Goal: Task Accomplishment & Management: Complete application form

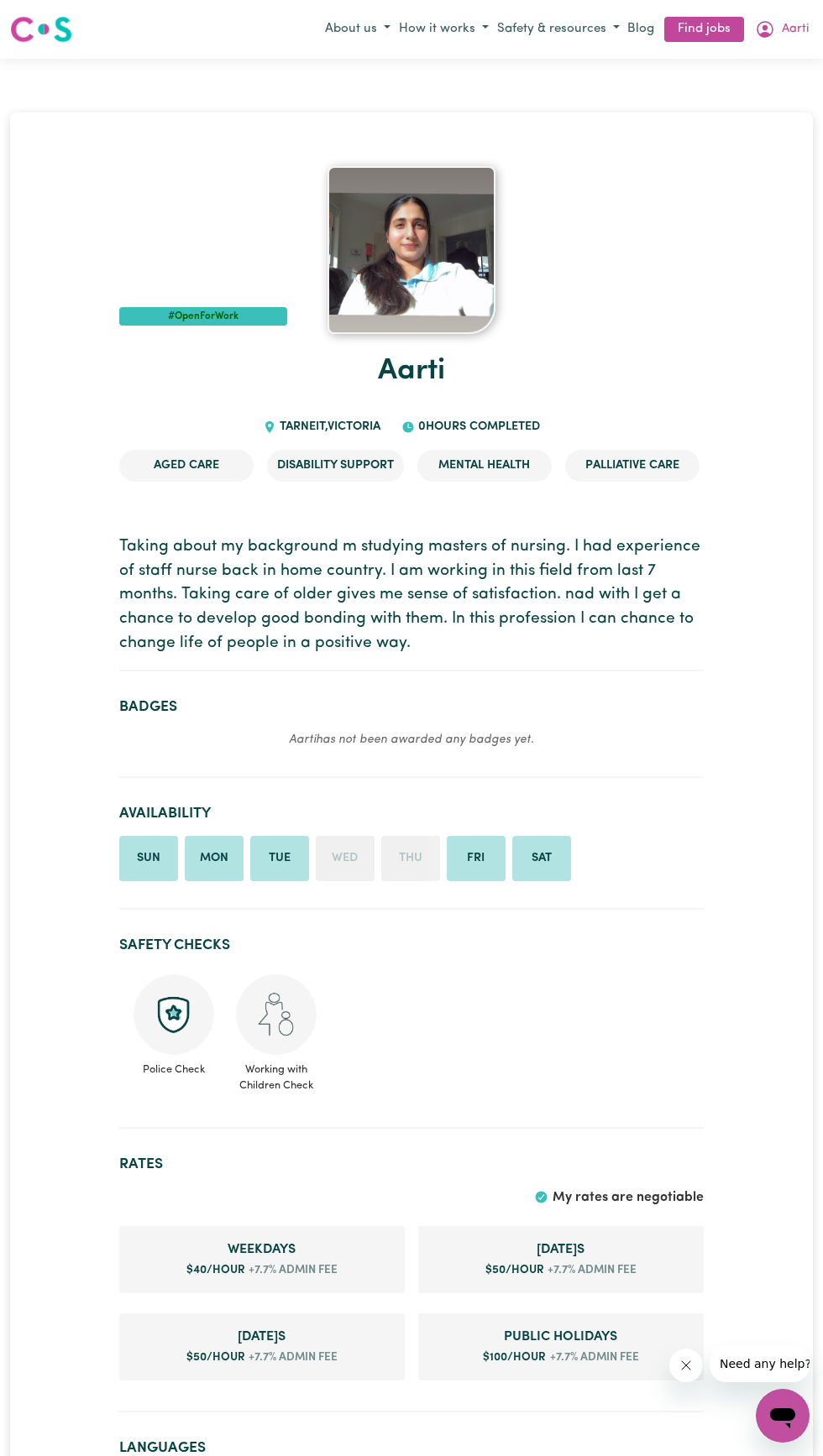
click at [705, 33] on link "Find jobs" at bounding box center [704, 30] width 79 height 26
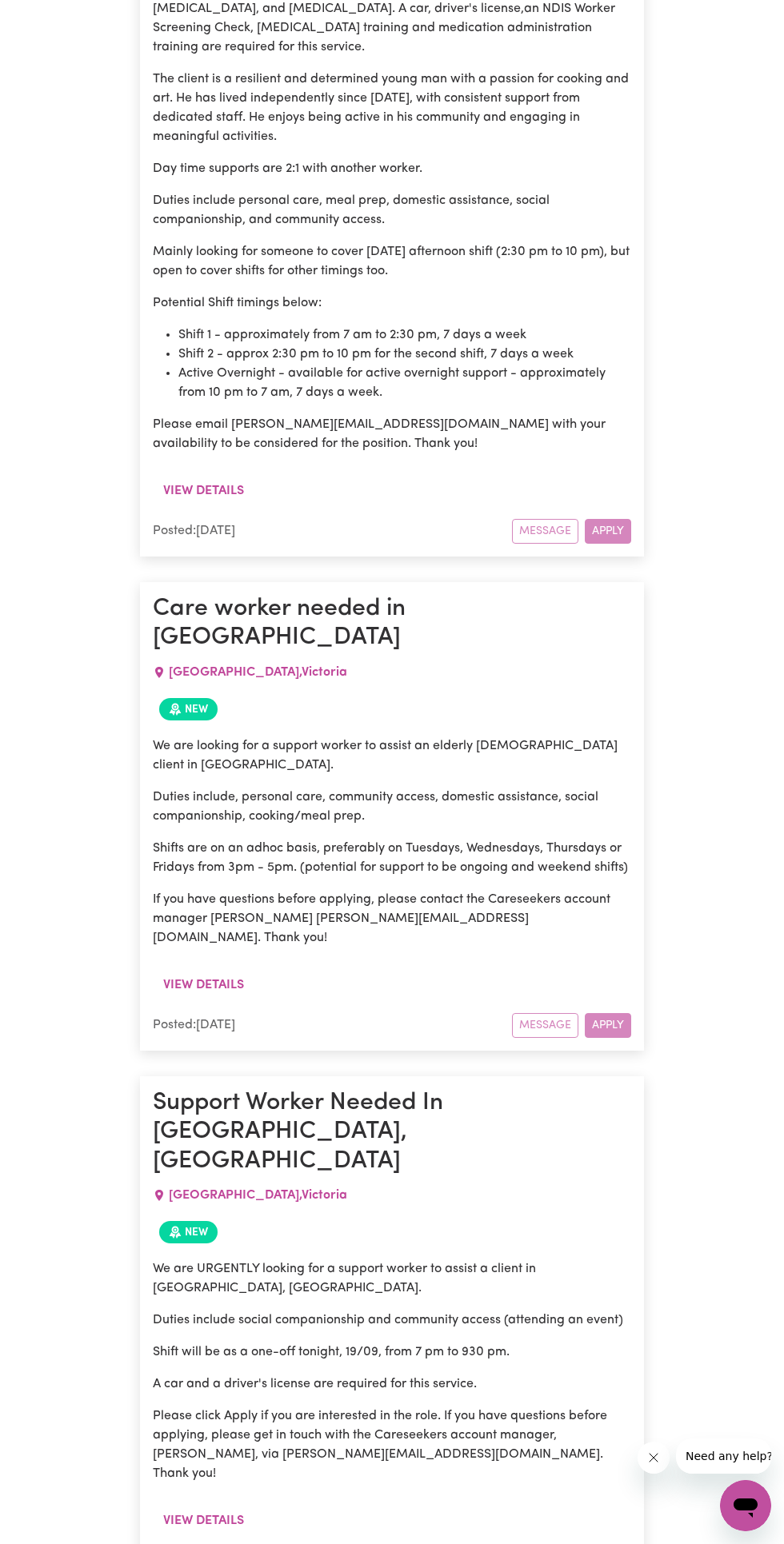
scroll to position [4959, 0]
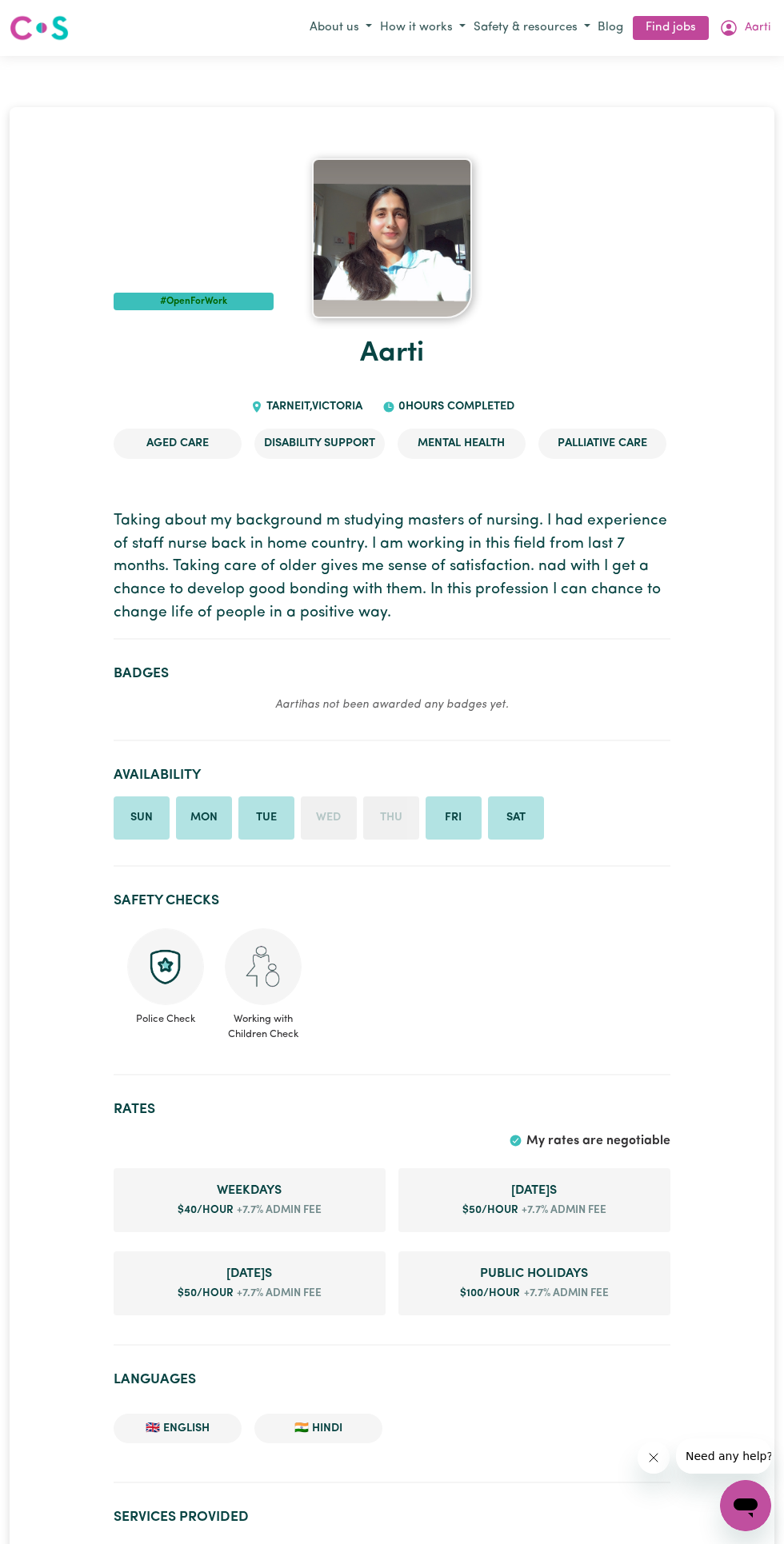
click at [756, 28] on span "Aarti" at bounding box center [757, 28] width 26 height 17
click at [704, 53] on link "My Account" at bounding box center [710, 58] width 126 height 30
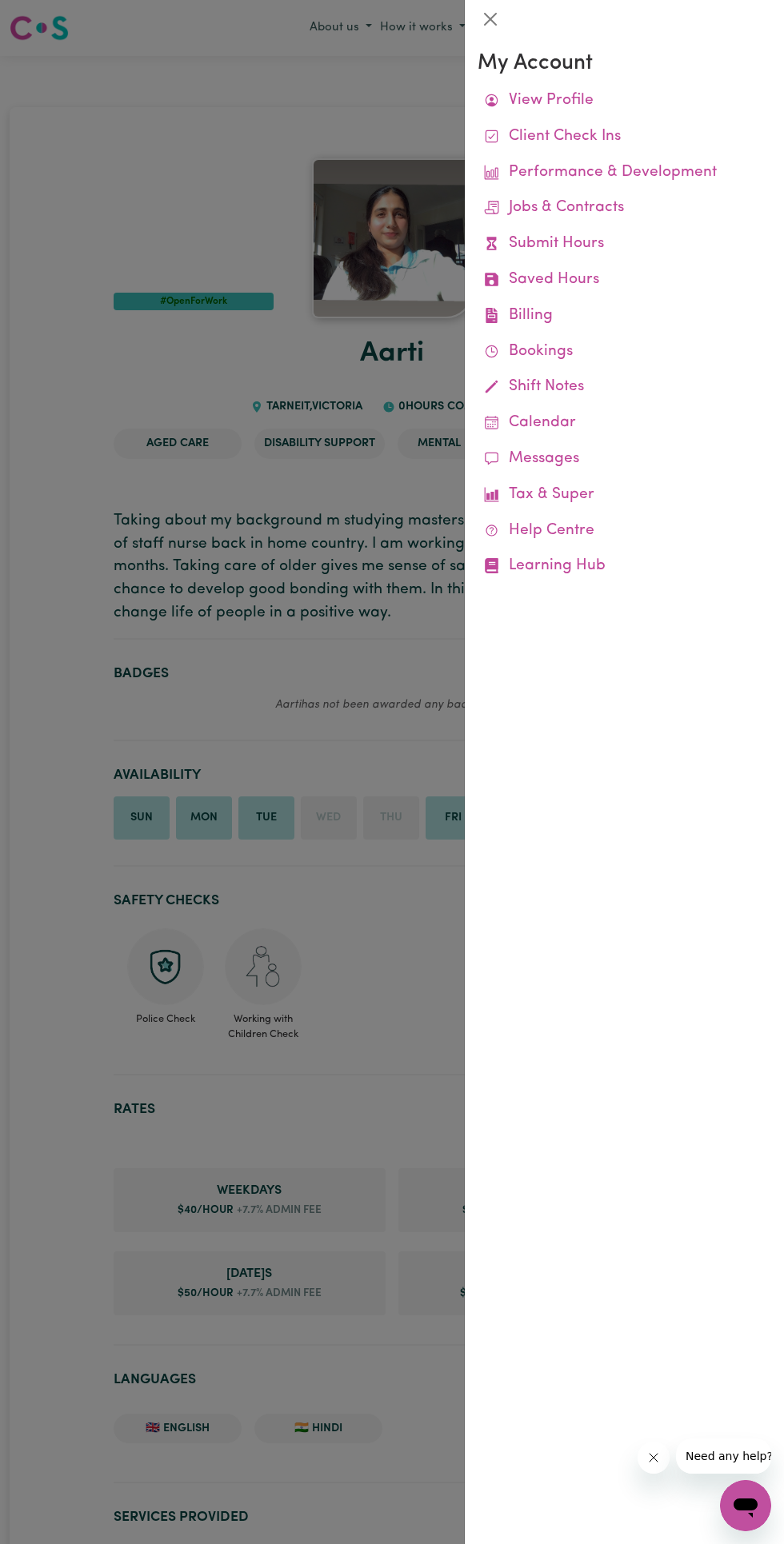
click at [365, 700] on div at bounding box center [392, 772] width 784 height 1544
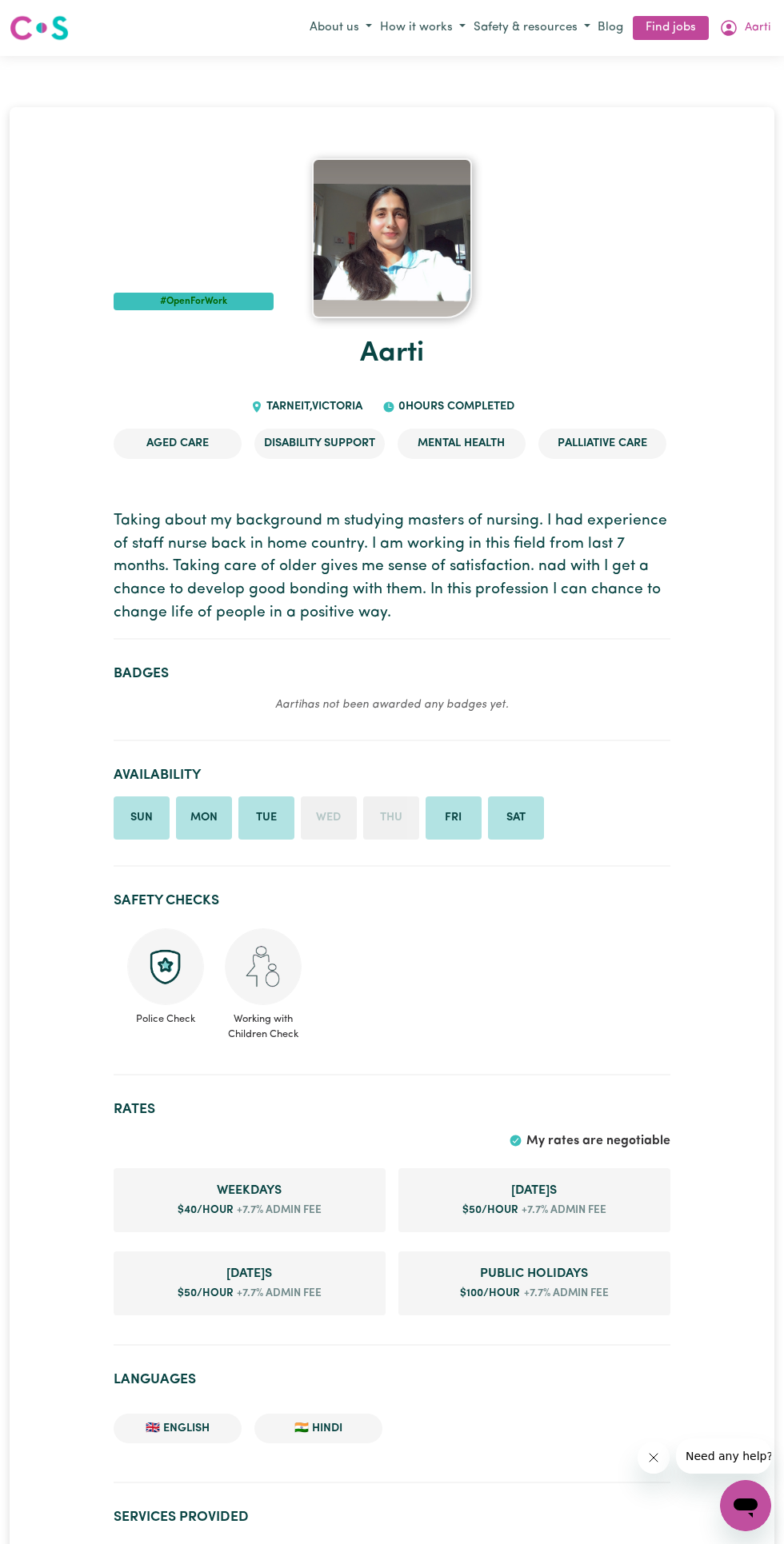
click at [763, 28] on button "Aarti" at bounding box center [744, 28] width 59 height 28
click at [718, 88] on link "My Dashboard" at bounding box center [710, 89] width 126 height 30
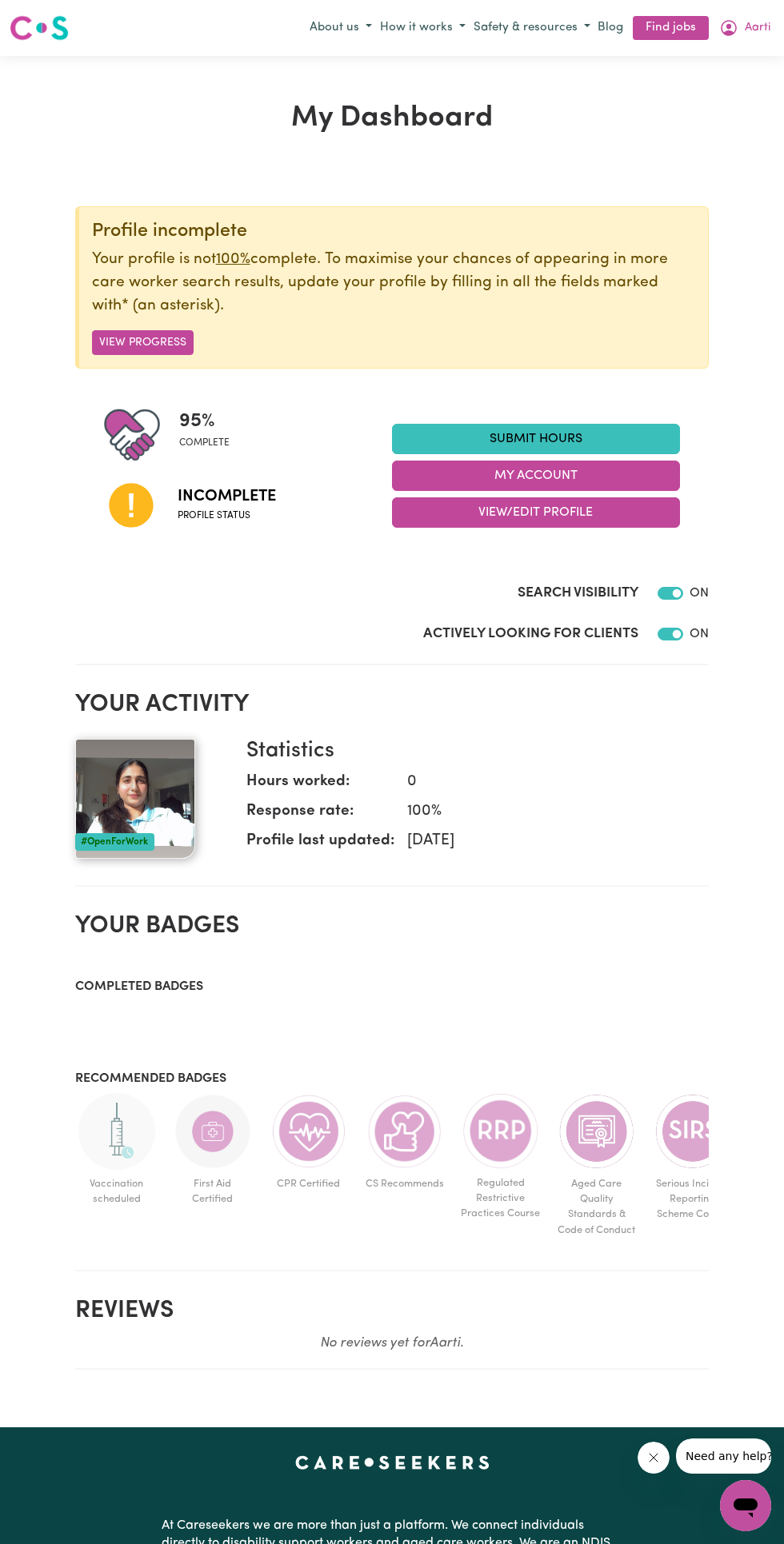
click at [137, 340] on button "View Progress" at bounding box center [143, 342] width 101 height 25
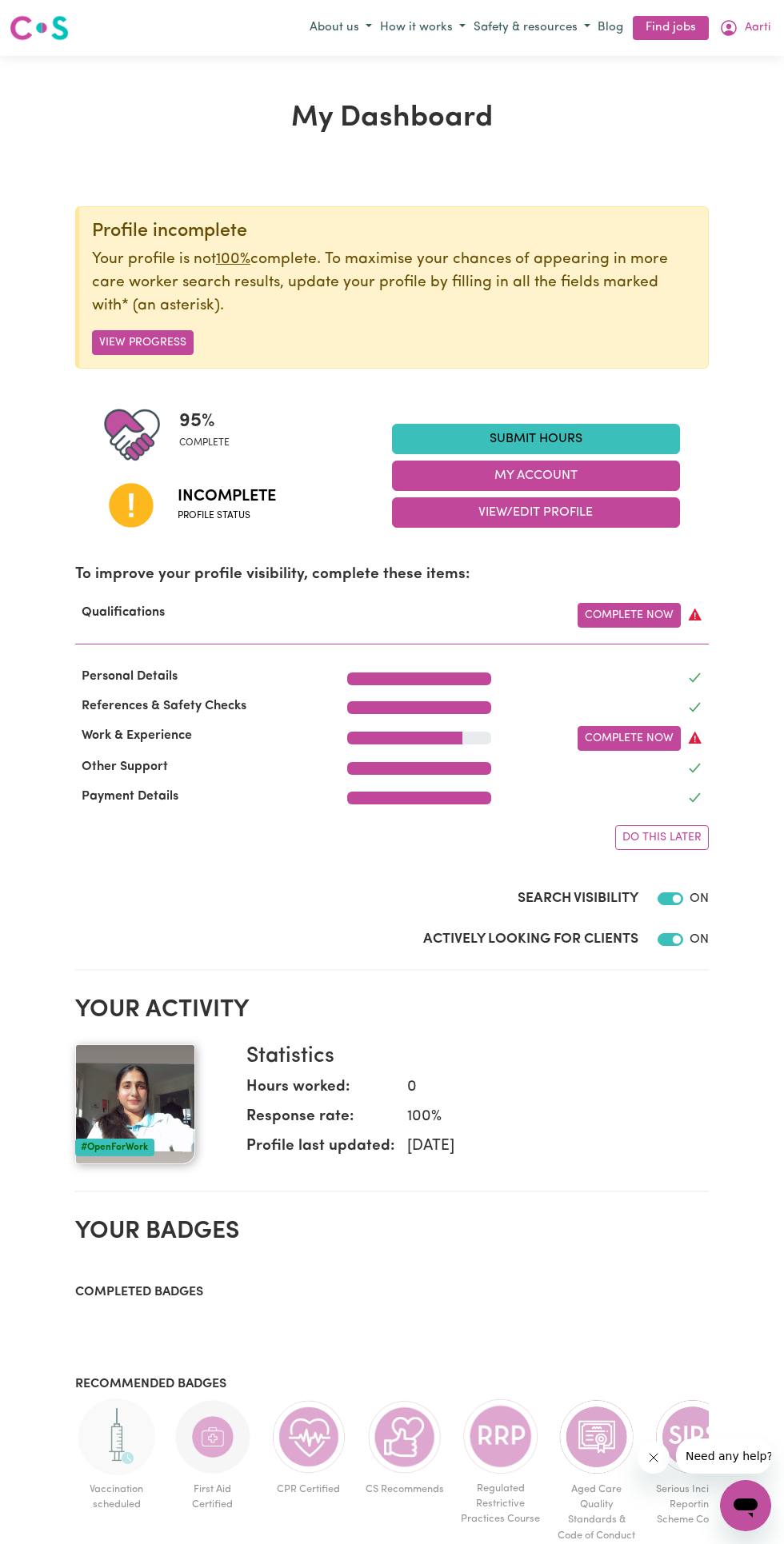
click at [671, 614] on link "Complete Now" at bounding box center [629, 615] width 103 height 25
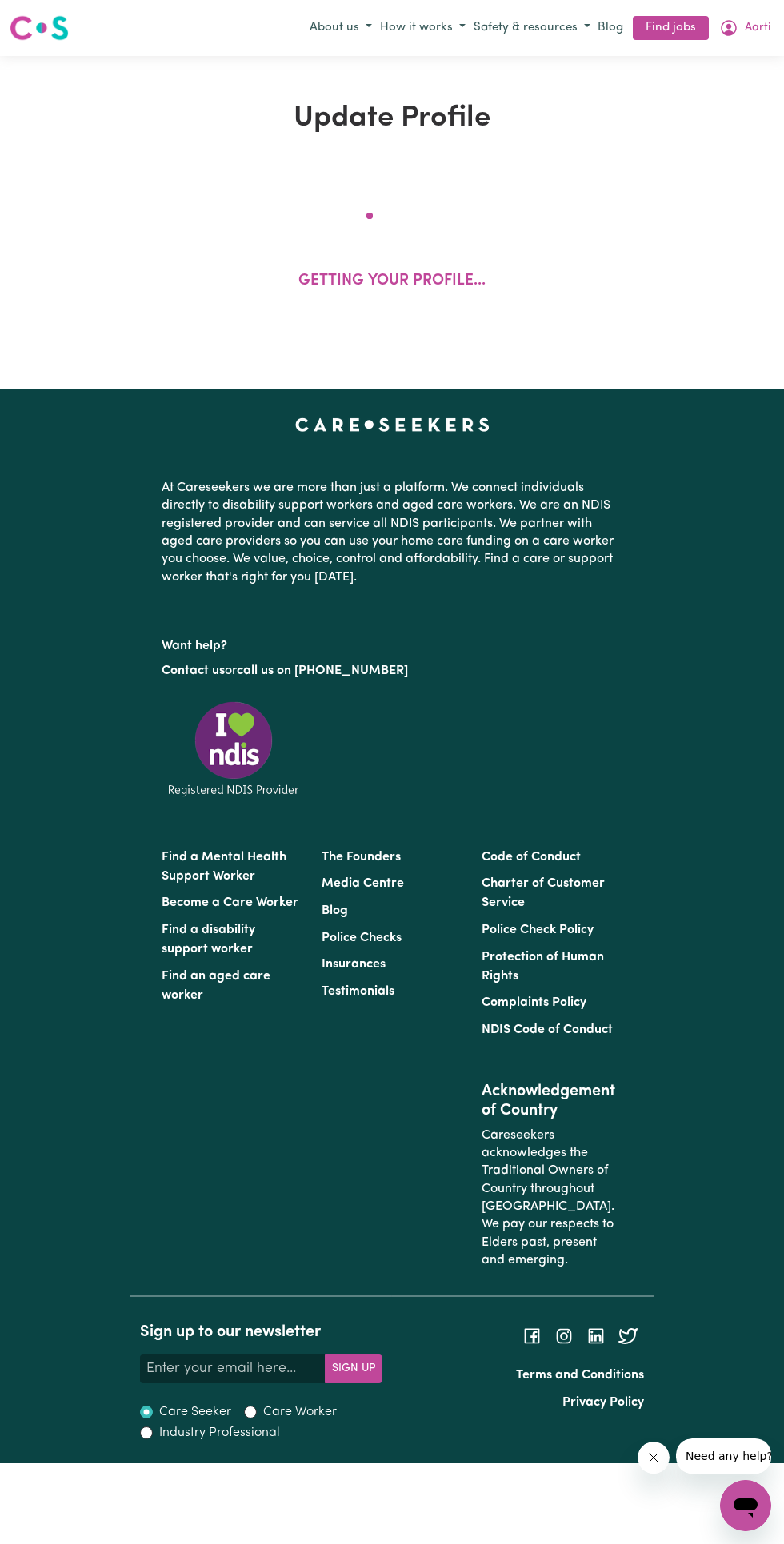
select select "2024"
select select "Certificate III (Individual Support)"
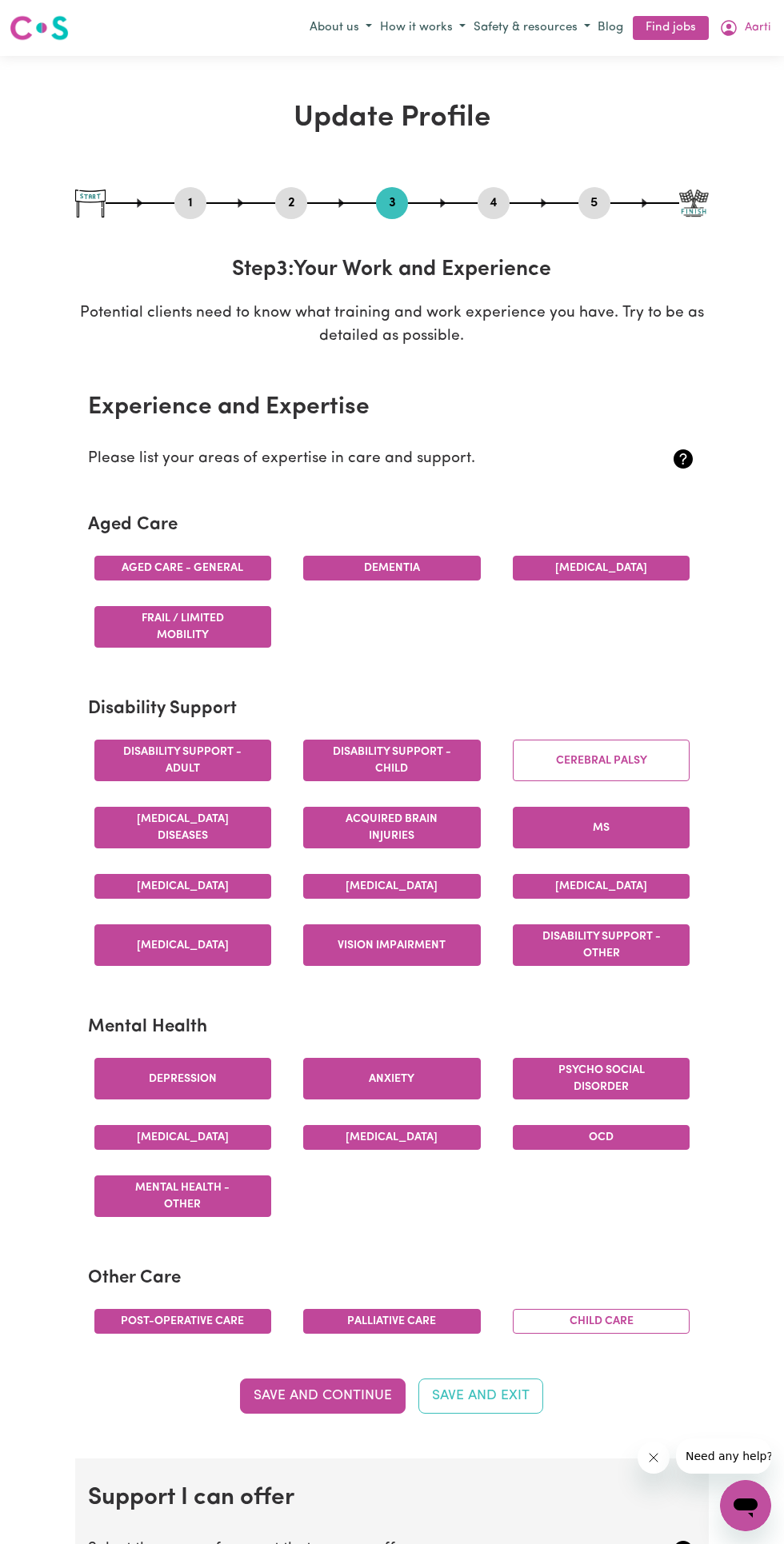
click at [689, 459] on icon at bounding box center [683, 459] width 19 height 19
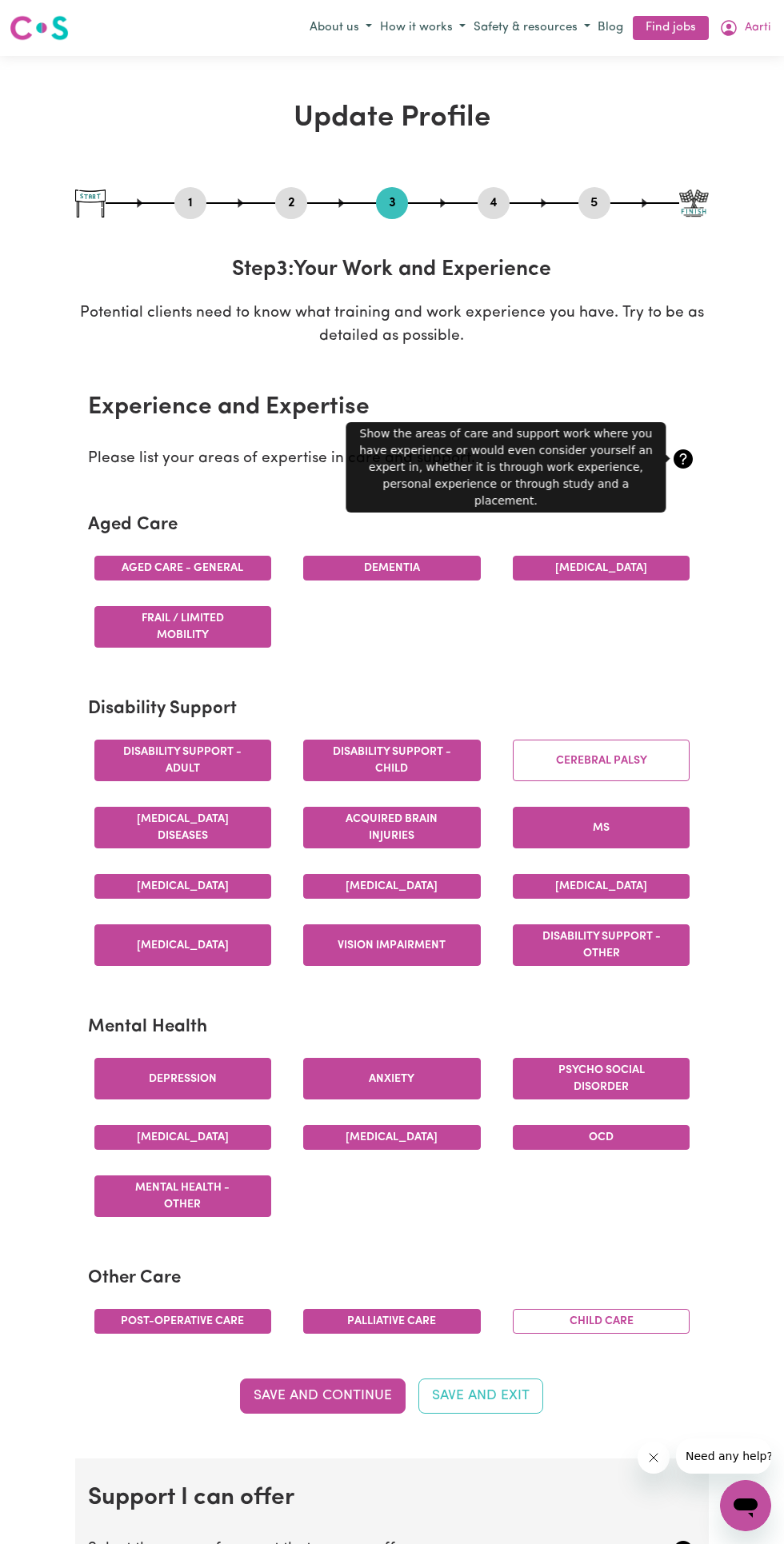
click at [630, 650] on div "Aged care - General [MEDICAL_DATA] [MEDICAL_DATA] Frail / limited mobility" at bounding box center [392, 602] width 628 height 118
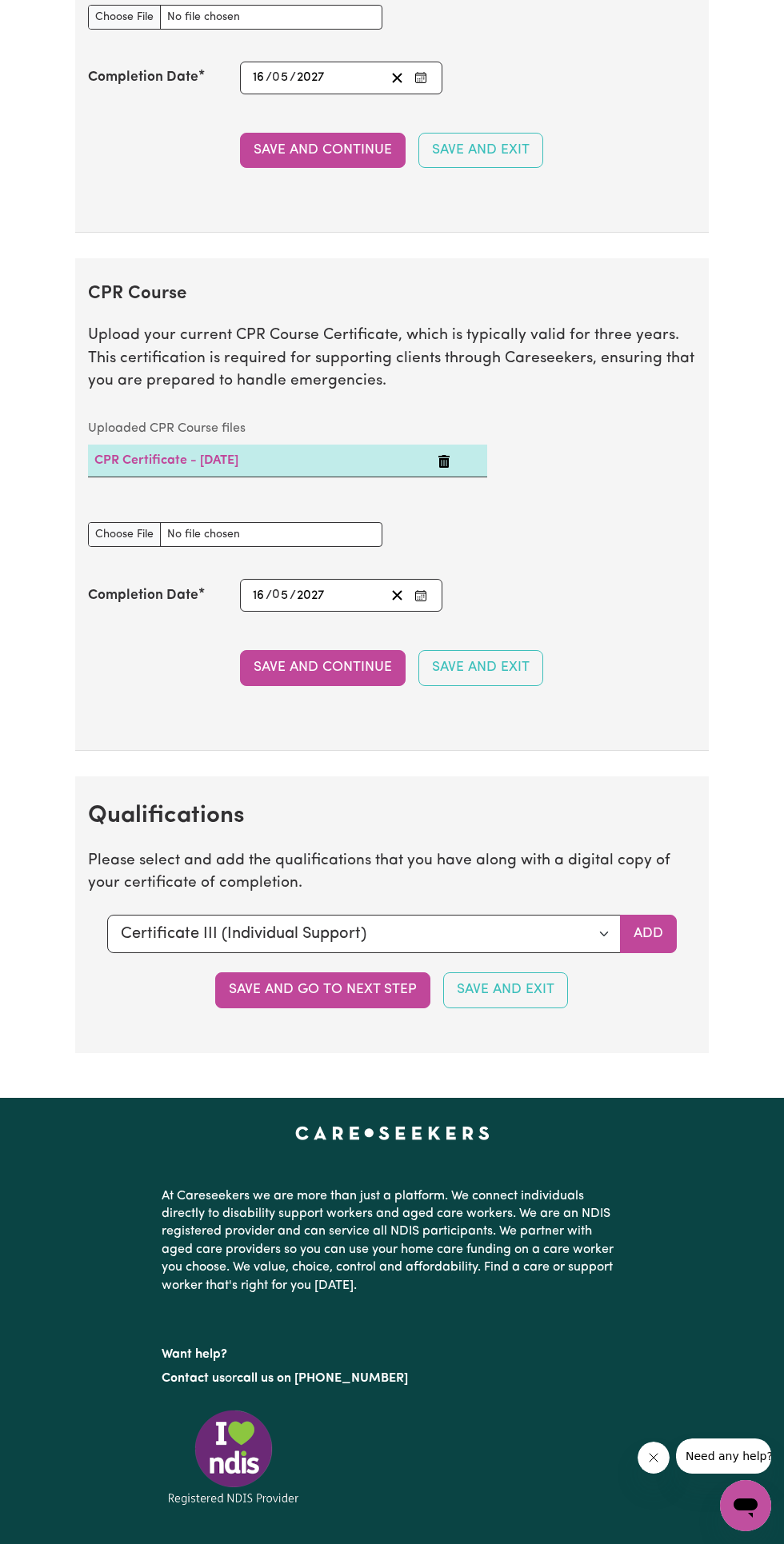
scroll to position [3423, 0]
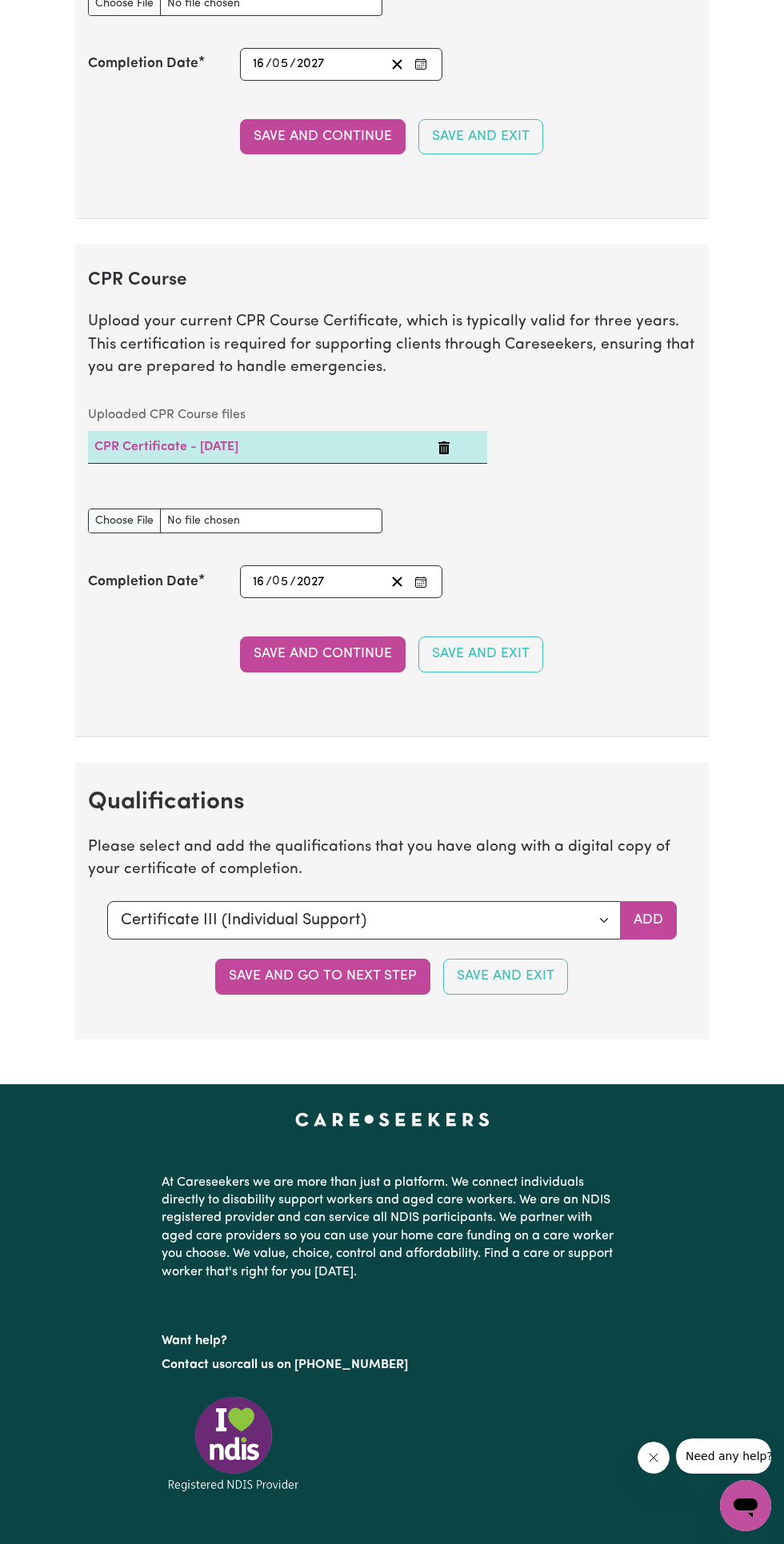
click at [346, 982] on button "Save and go to next step" at bounding box center [322, 976] width 215 height 35
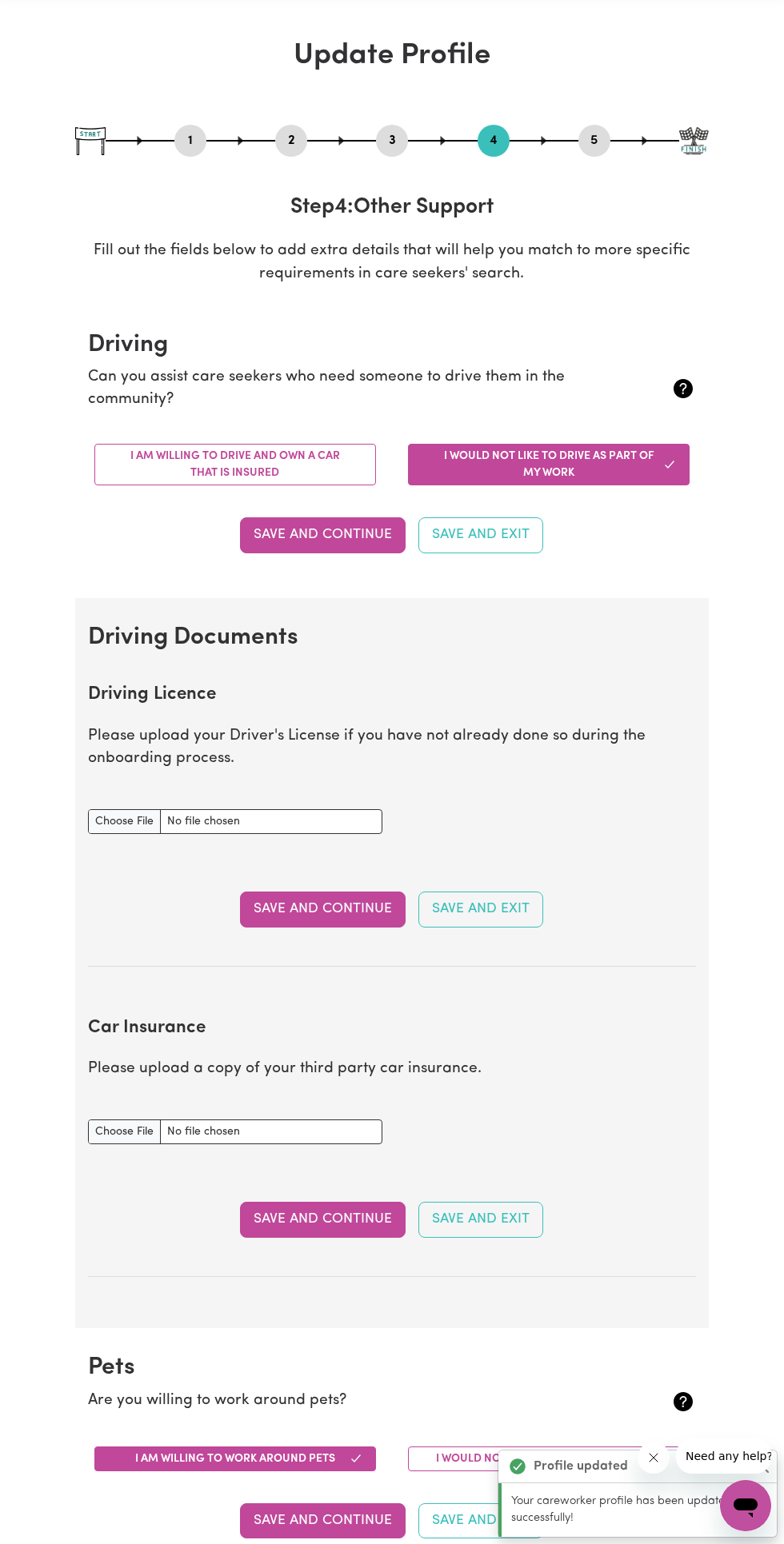
scroll to position [0, 0]
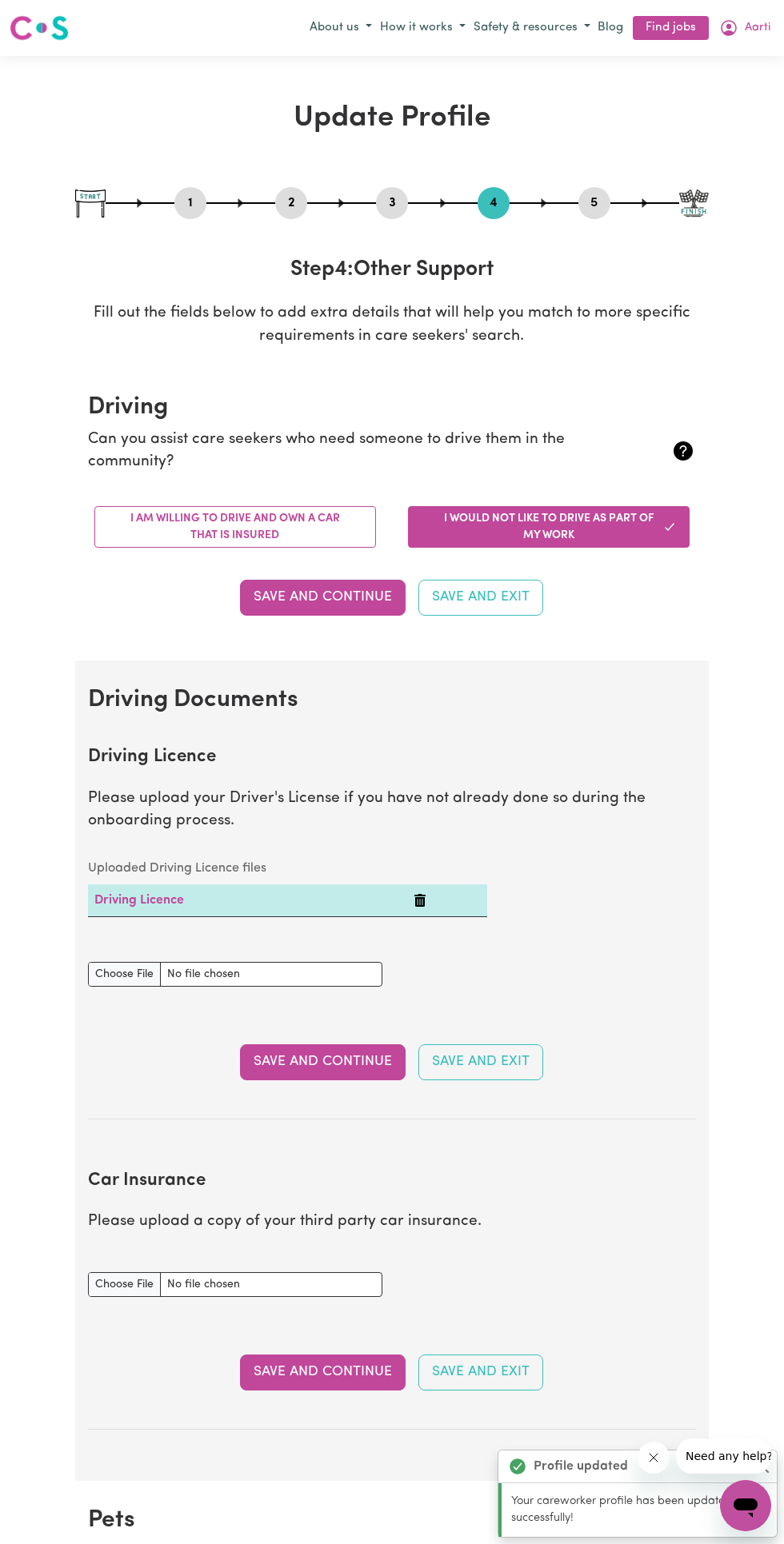
click at [349, 597] on button "Save and Continue" at bounding box center [322, 597] width 166 height 35
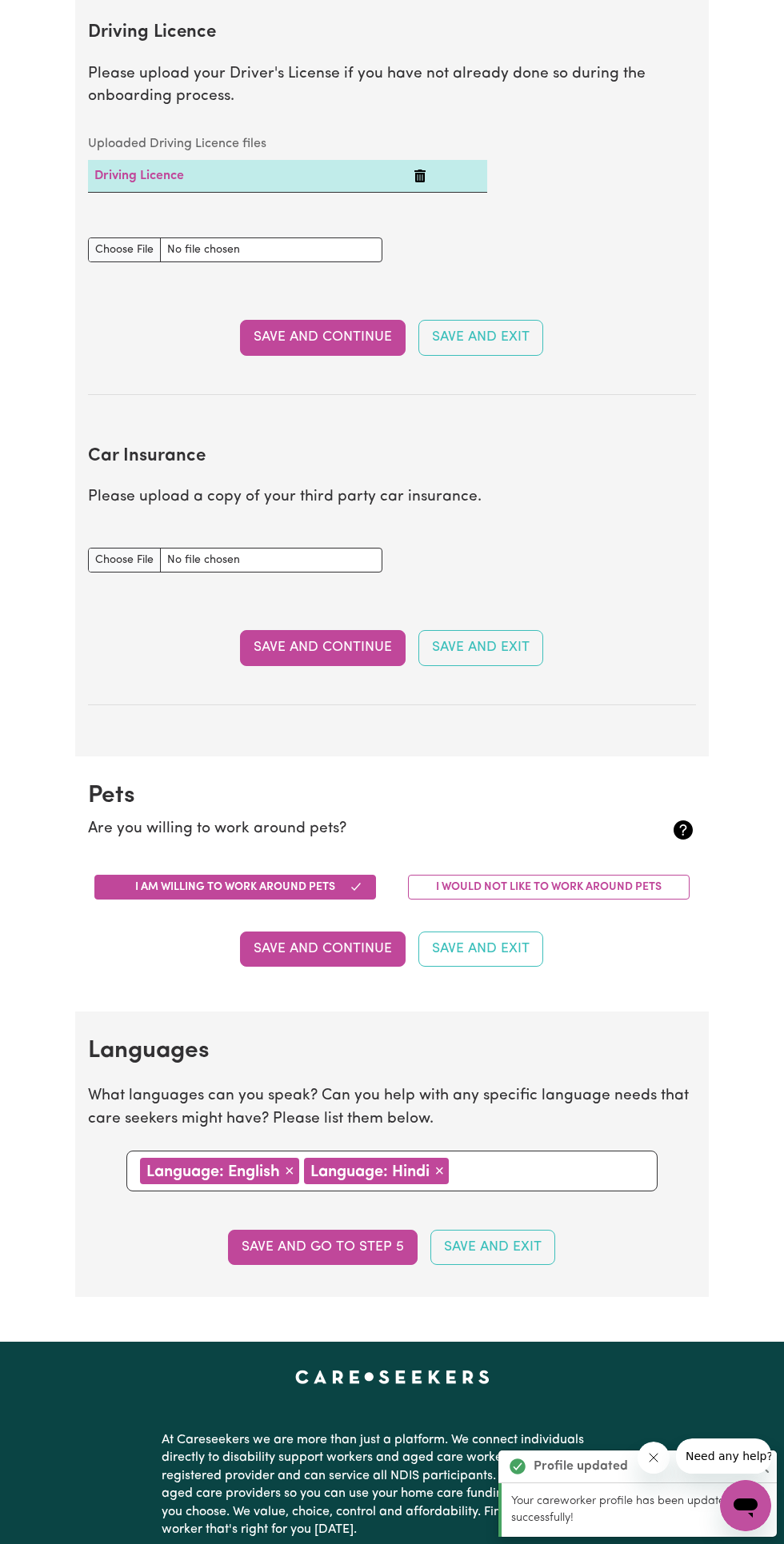
scroll to position [763, 0]
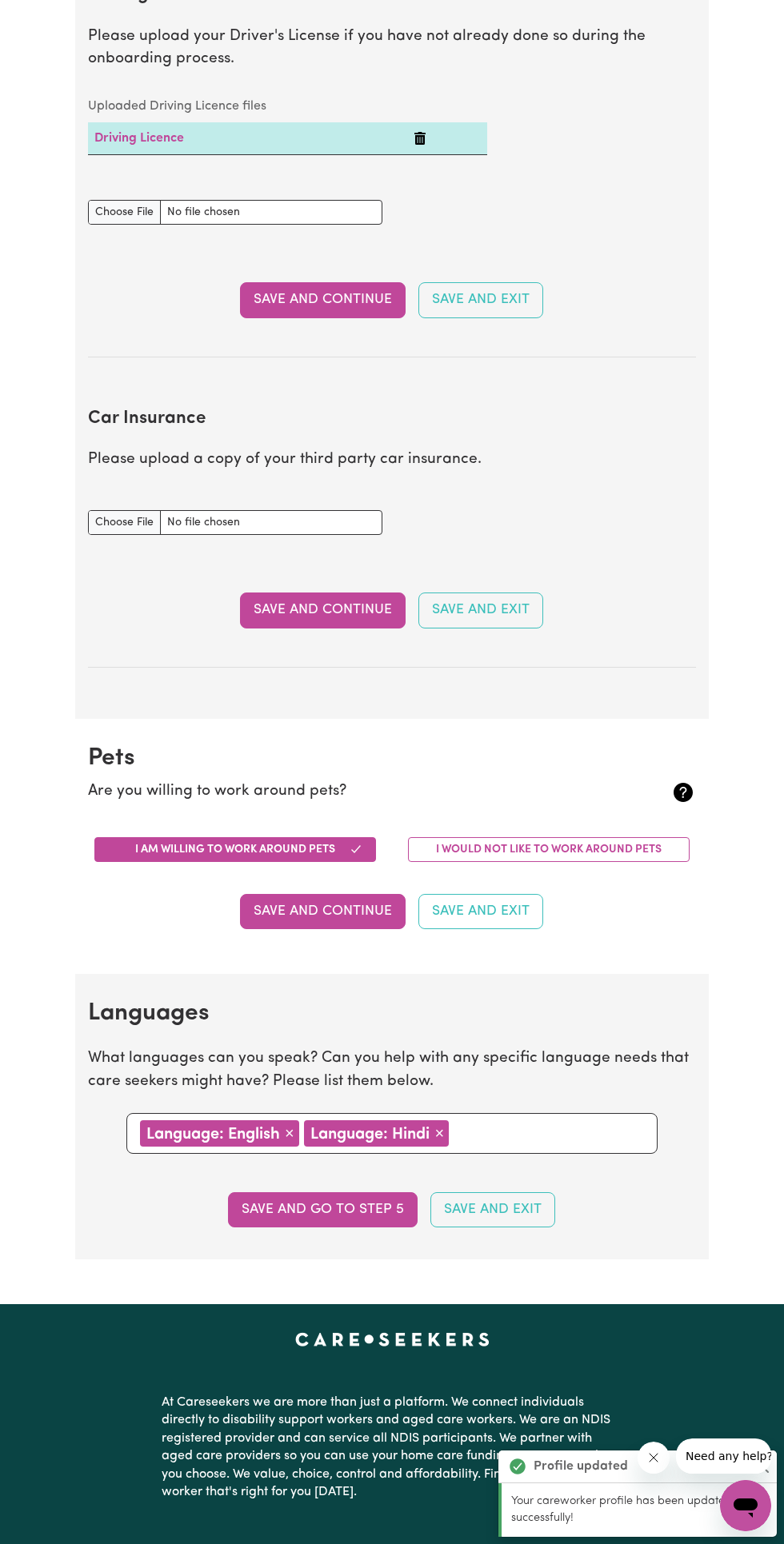
click at [323, 296] on button "Save and Continue" at bounding box center [322, 299] width 166 height 35
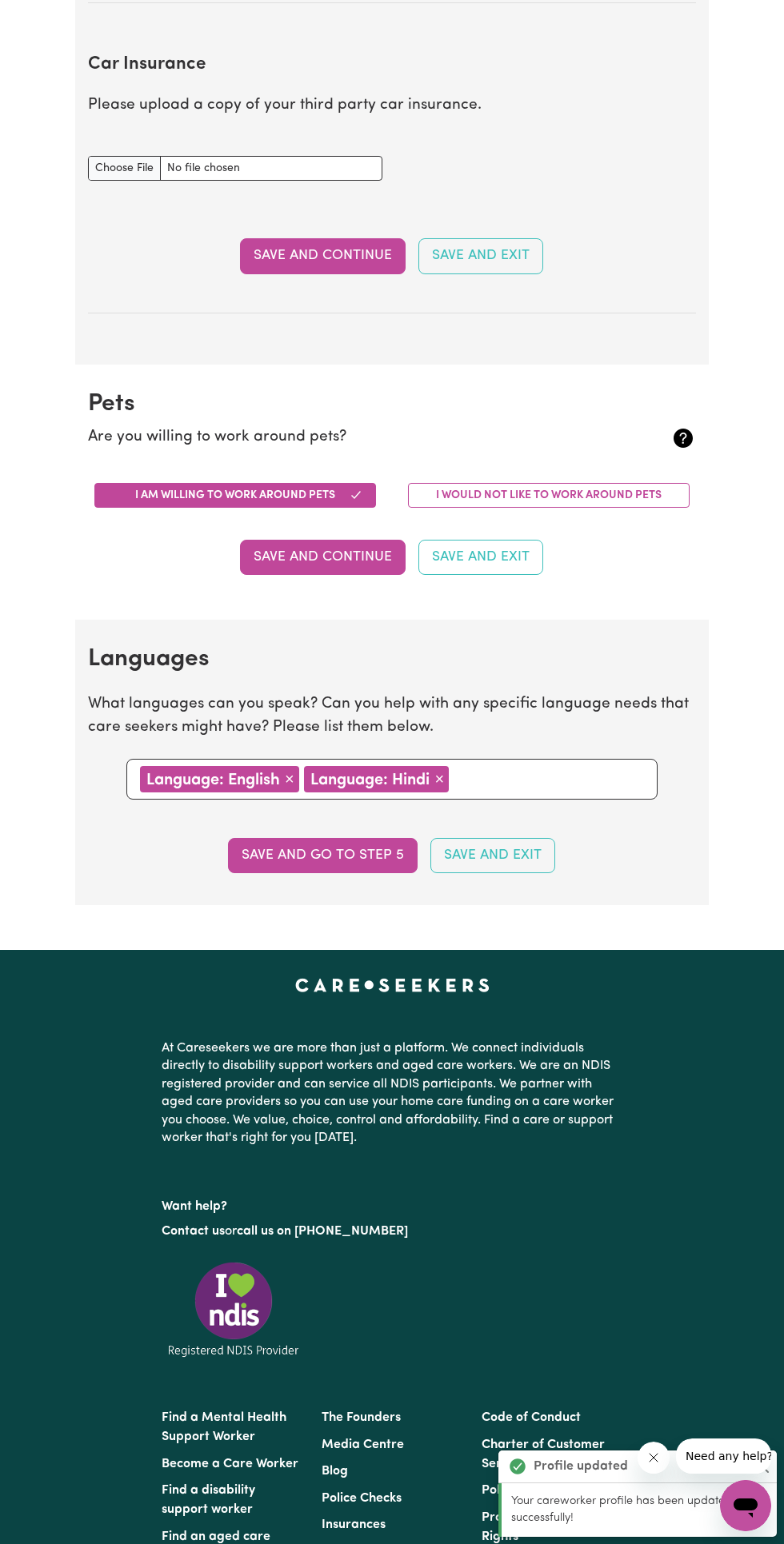
scroll to position [1143, 0]
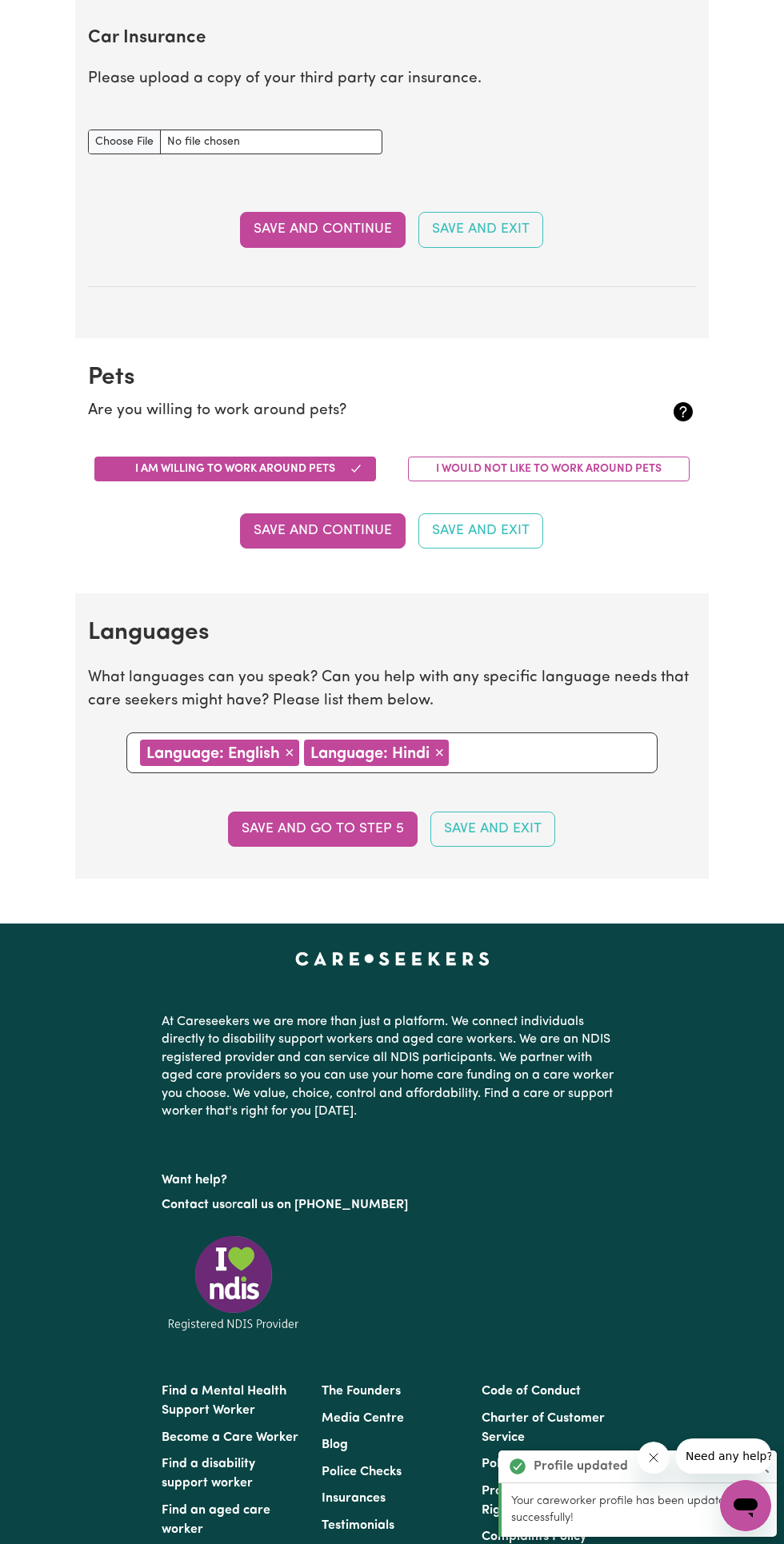
click at [328, 230] on button "Save and Continue" at bounding box center [322, 230] width 166 height 35
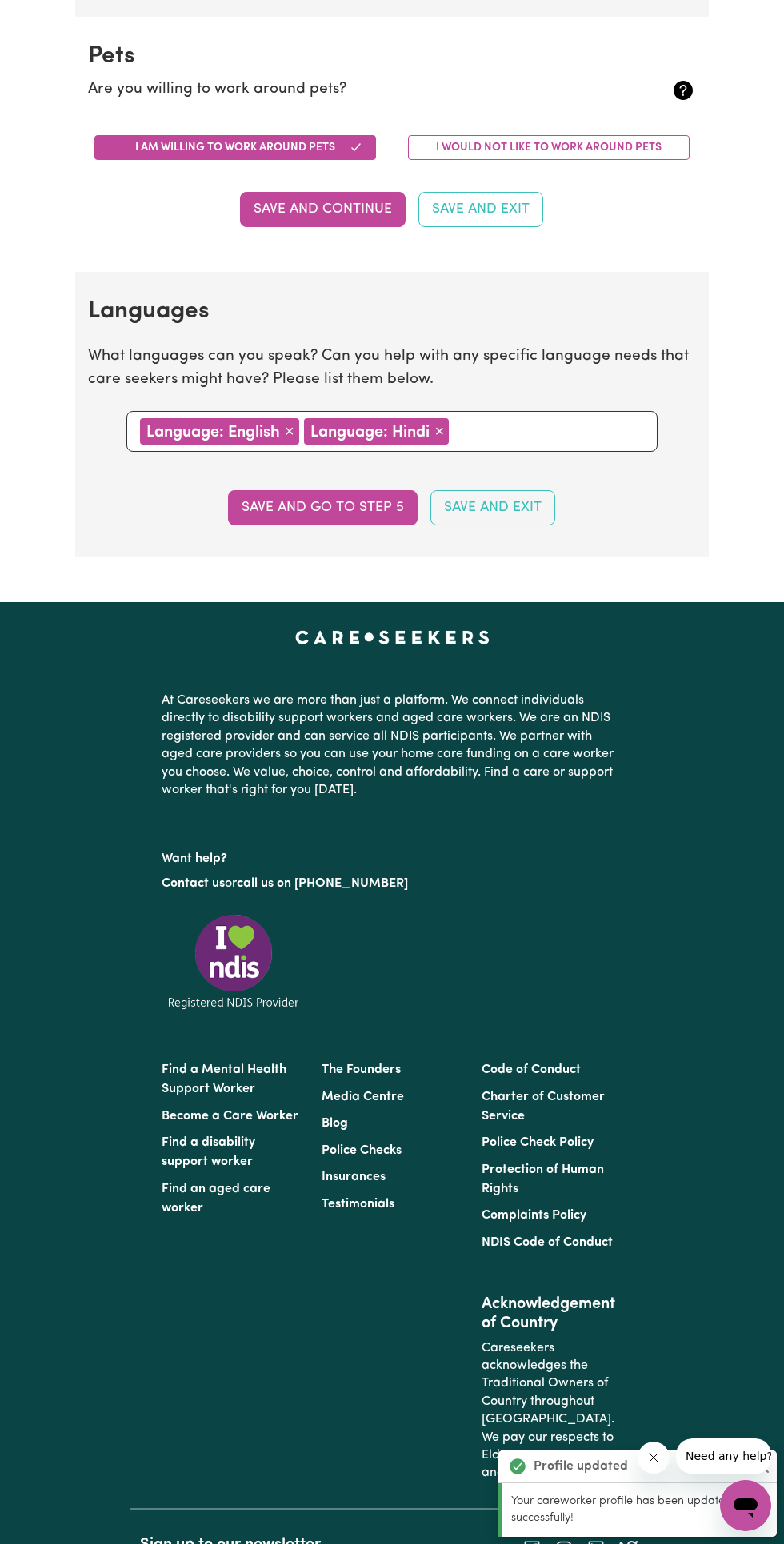
scroll to position [1479, 0]
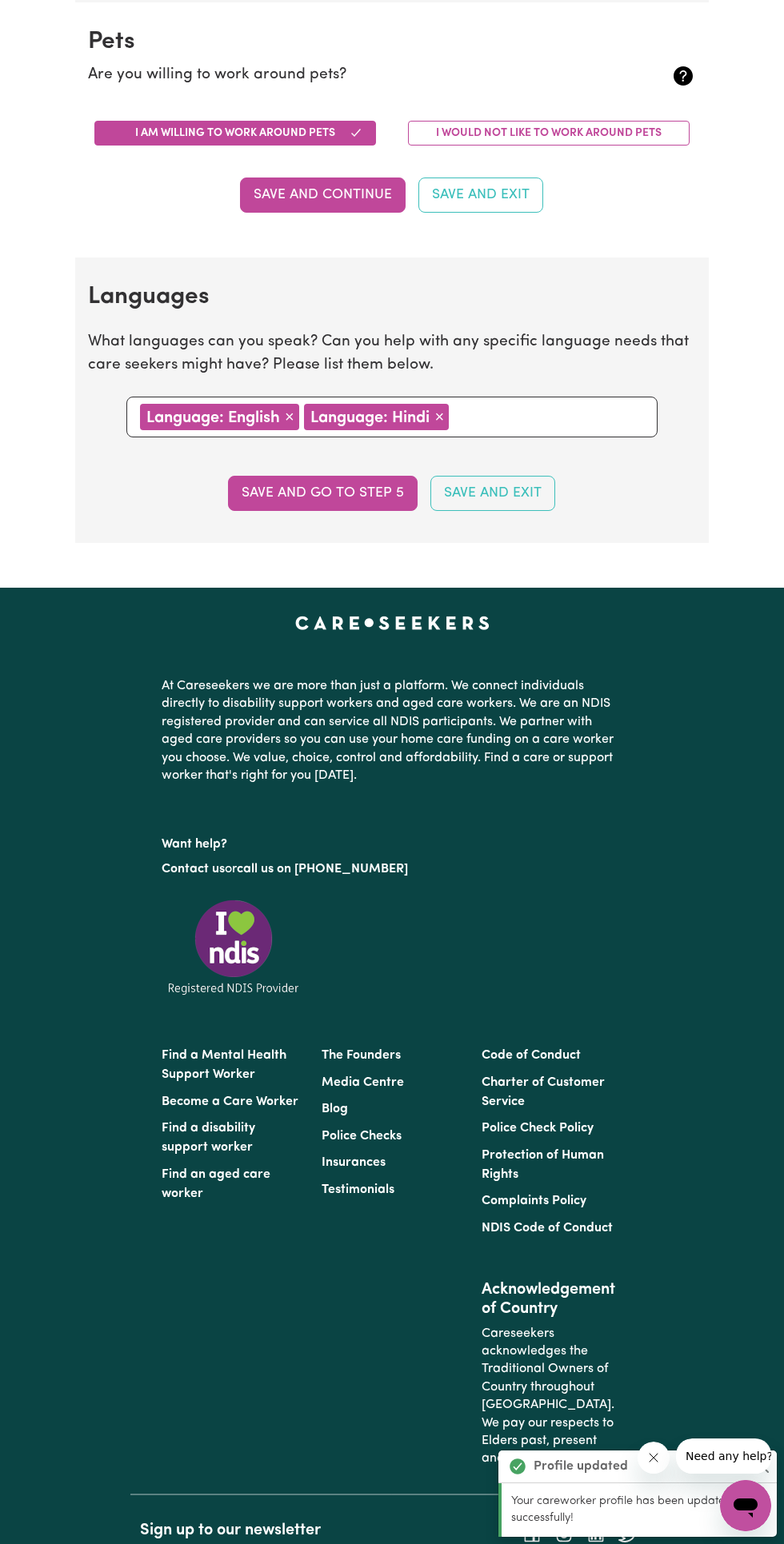
click at [345, 192] on button "Save and Continue" at bounding box center [322, 195] width 166 height 35
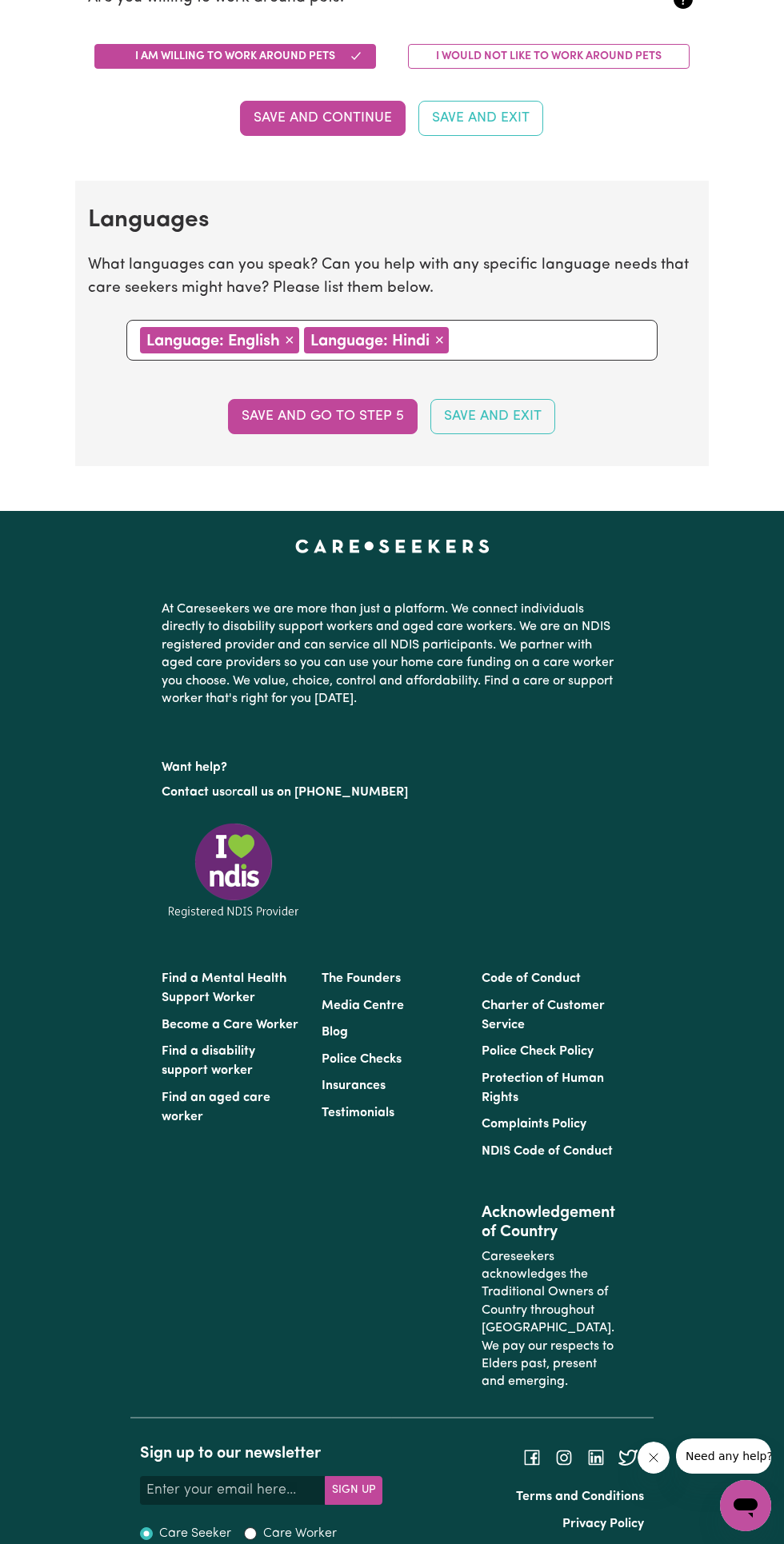
scroll to position [1575, 0]
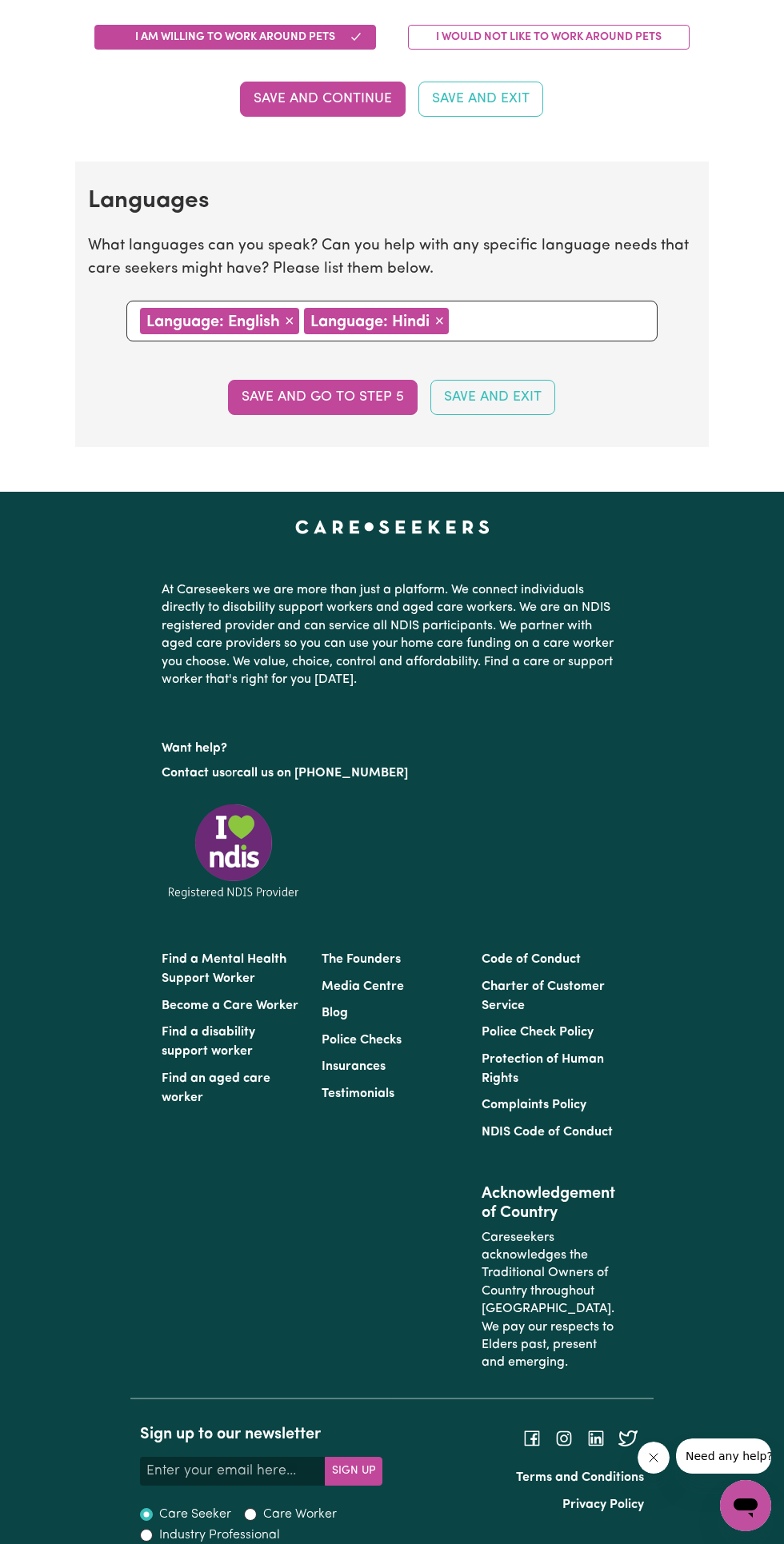
click at [374, 398] on button "Save and go to step 5" at bounding box center [322, 397] width 189 height 35
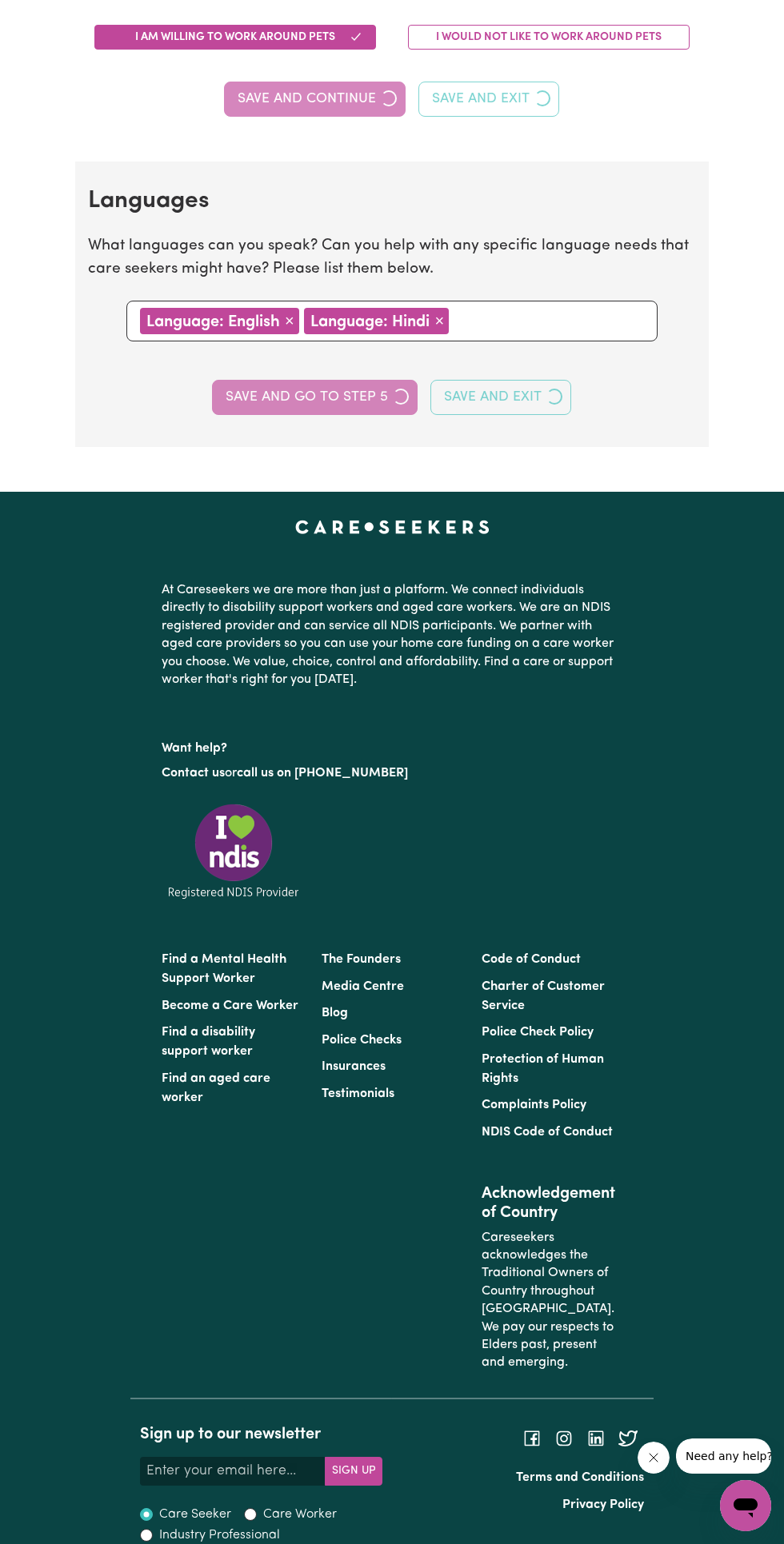
select select "I am providing services by being employed by an organisation"
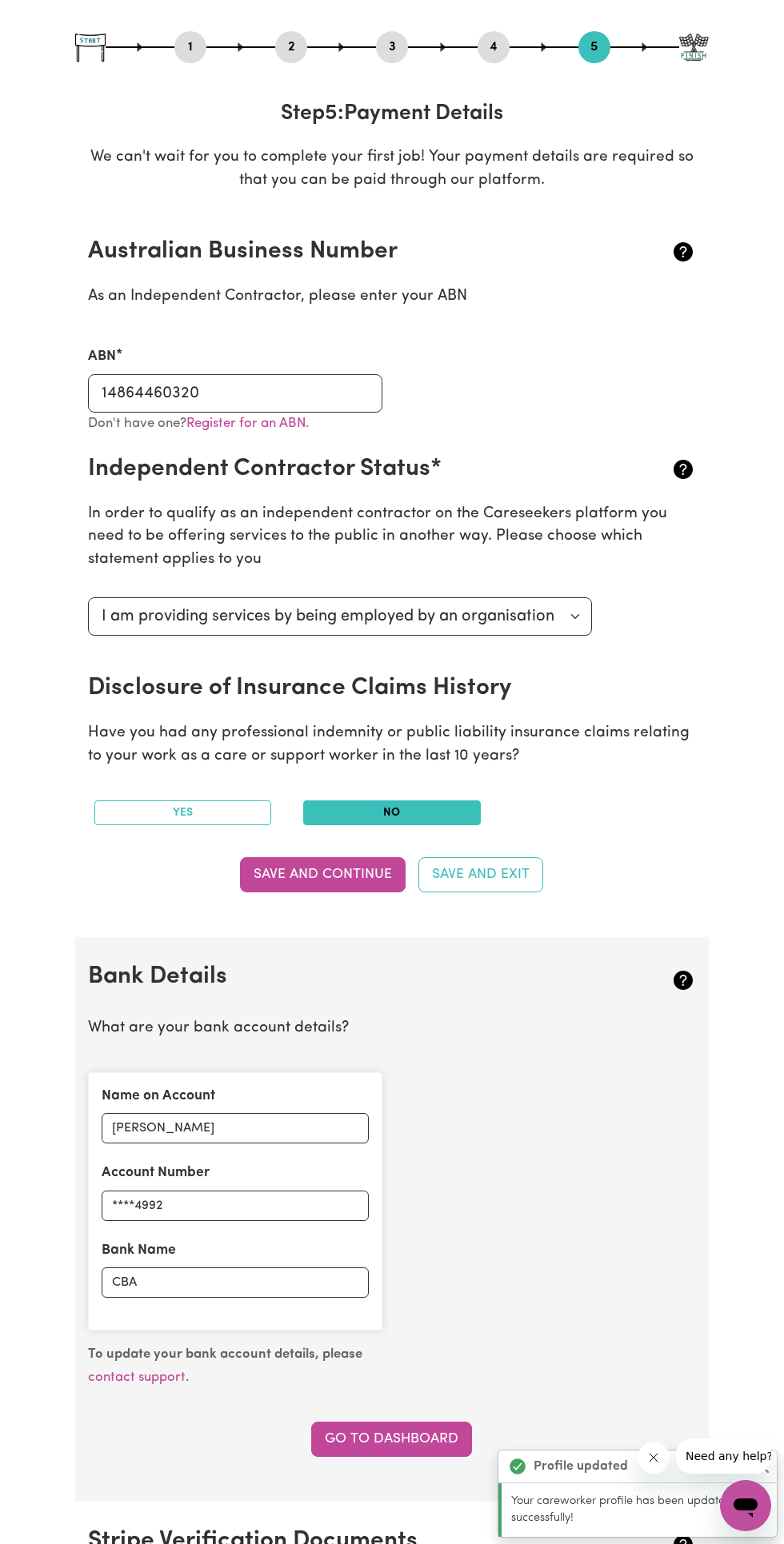
scroll to position [155, 0]
click at [216, 802] on button "Yes" at bounding box center [183, 813] width 178 height 25
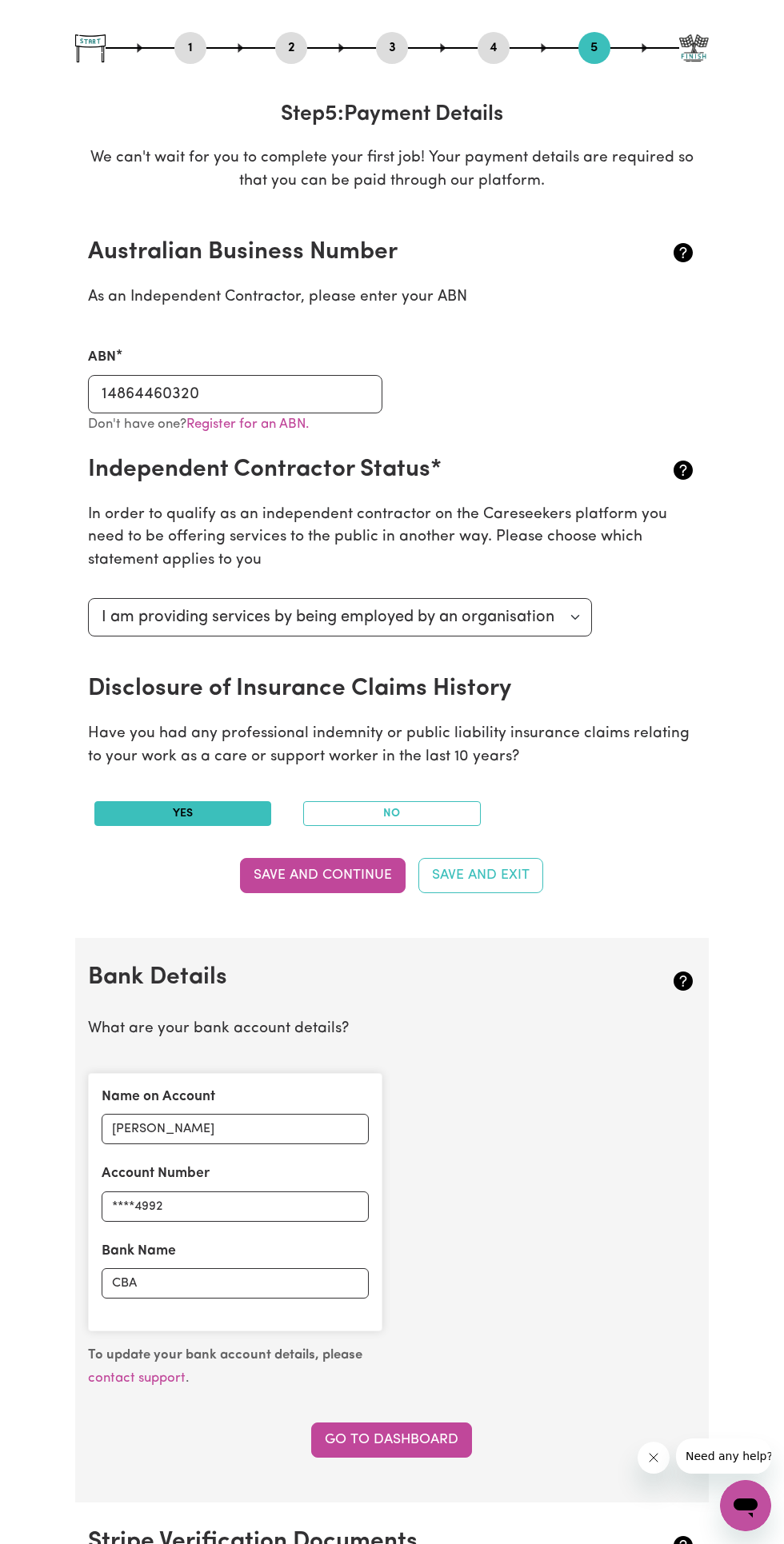
click at [328, 874] on button "Save and Continue" at bounding box center [322, 875] width 166 height 35
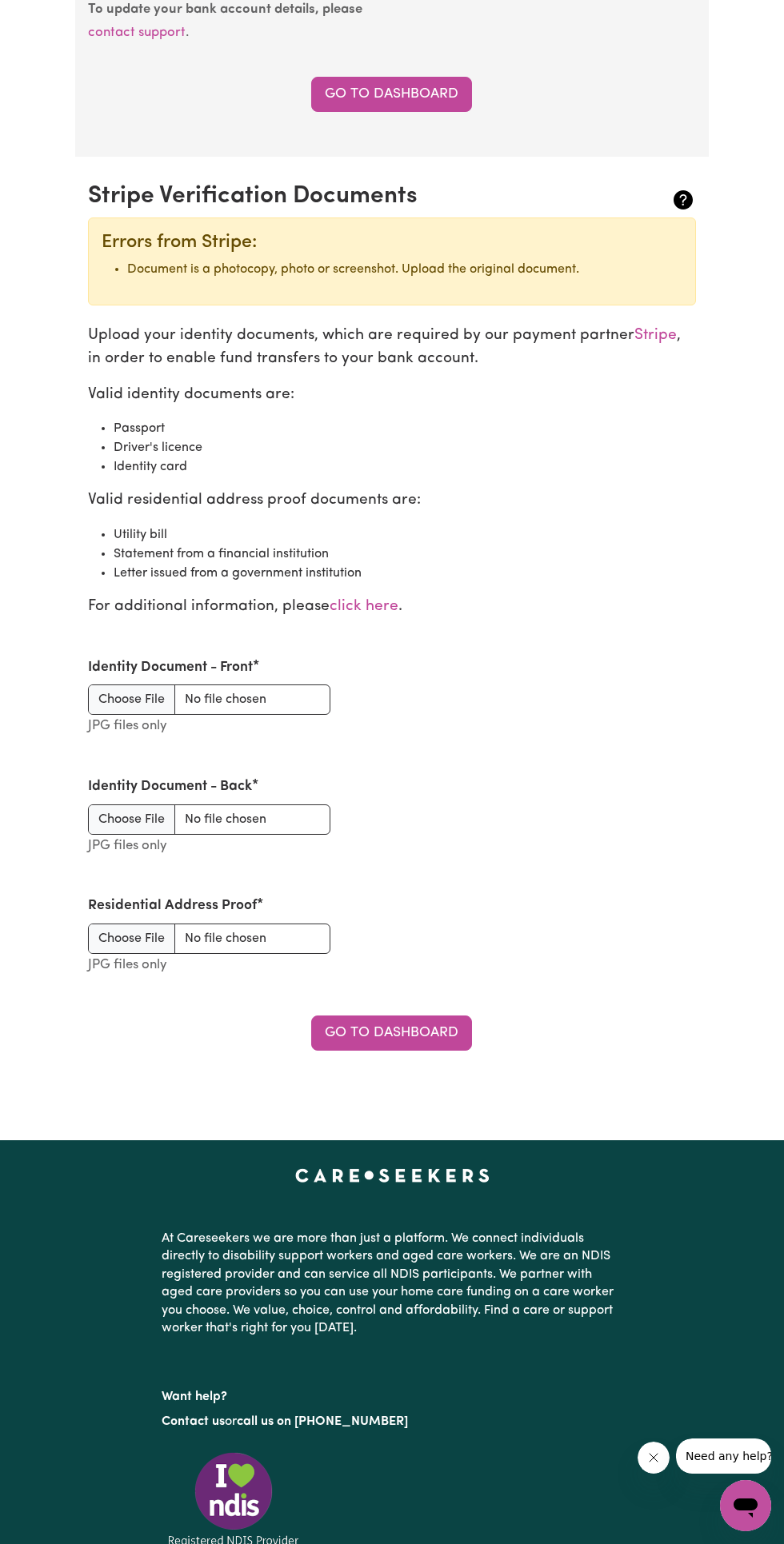
scroll to position [1501, 0]
click at [236, 697] on input "Identity Document - Front" at bounding box center [209, 699] width 242 height 30
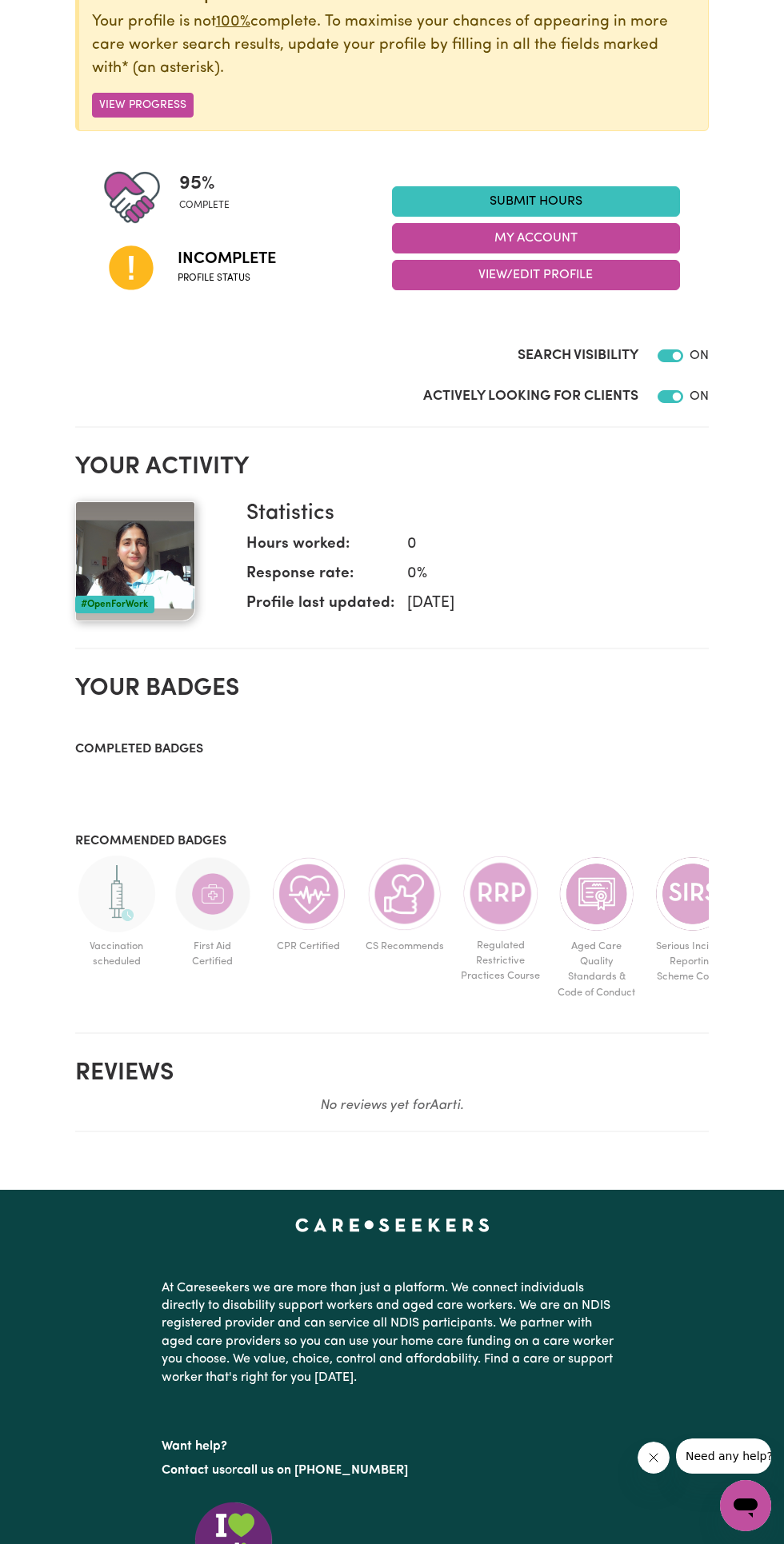
scroll to position [158, 0]
